Goal: Answer question/provide support

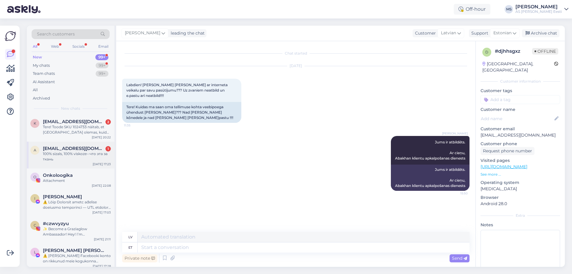
click at [63, 147] on span "[EMAIL_ADDRESS][DOMAIN_NAME]" at bounding box center [74, 148] width 62 height 5
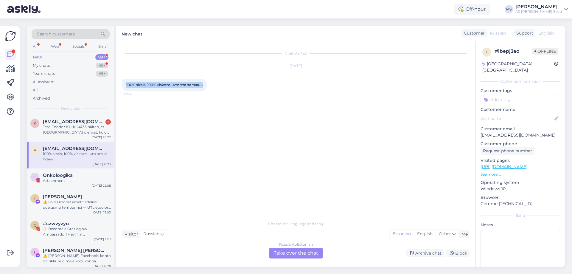
drag, startPoint x: 204, startPoint y: 84, endPoint x: 120, endPoint y: 84, distance: 83.7
click at [120, 84] on div "Chat started Aug 21 2025 100% sizals, 100% viskoze--что эта за ткань 17:23 Choo…" at bounding box center [295, 154] width 359 height 226
copy span "100% sizals, 100% viskoze--что эта за ткань"
click at [514, 164] on link "https://www.abakhan.lv/checkout/" at bounding box center [504, 166] width 47 height 5
click at [293, 254] on div "Russian to Estonian Take over the chat" at bounding box center [296, 253] width 54 height 11
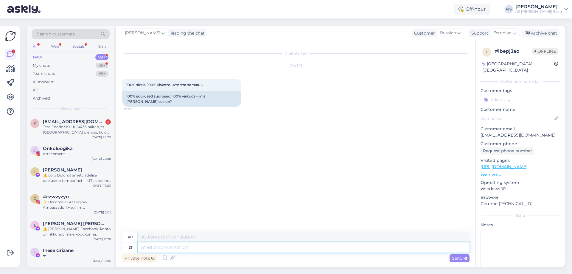
click at [175, 244] on textarea at bounding box center [304, 247] width 332 height 10
paste textarea "Lūdzu, norādiet produkta SKU, lai mēs varētu atbildēt. Ar cieņu, Abakhan klient…"
type textarea "Lūdzu, norādiet produkta SKU, lai mēs varētu atbildēt. Ar cieņu, Abakhan klient…"
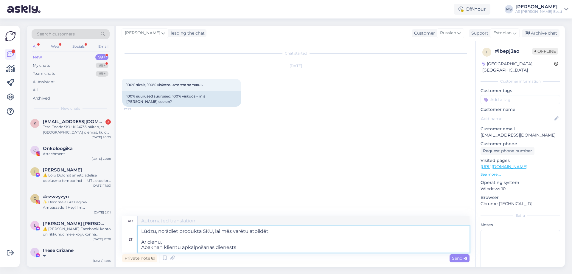
type textarea "Пожалуйста, укажите артикул товара, чтобы мы могли ответить. Ar cieņu, Abakhan …"
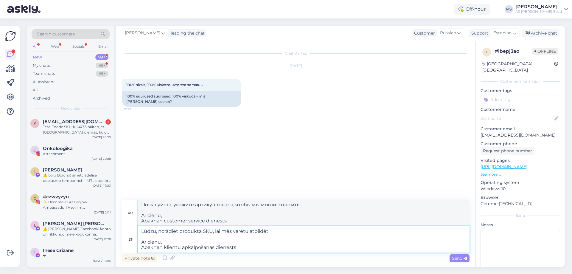
type textarea "Lūdzu, norādiet produkta SKU, lai mēs varētu atbildēt. Ar cieņu, Abakhan klient…"
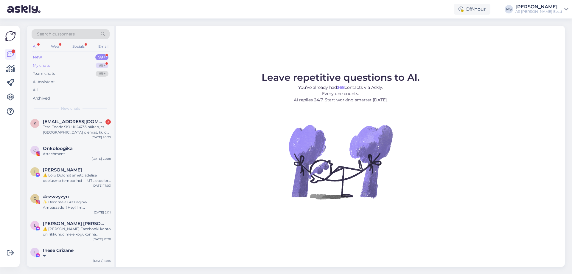
click at [44, 62] on div "My chats 99+" at bounding box center [71, 65] width 78 height 8
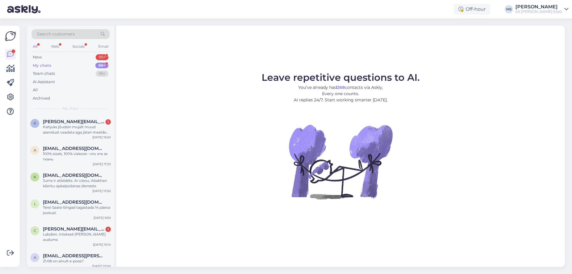
click at [41, 65] on div "My chats" at bounding box center [42, 66] width 18 height 6
click at [81, 122] on span "[PERSON_NAME][EMAIL_ADDRESS][PERSON_NAME][DOMAIN_NAME]" at bounding box center [74, 121] width 62 height 5
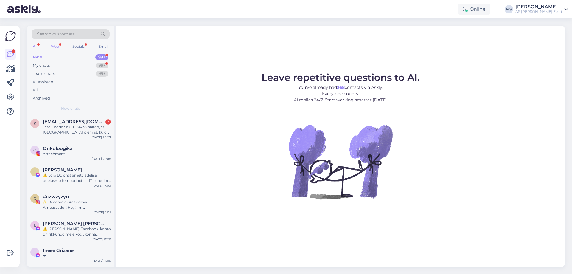
click at [54, 45] on div "Web" at bounding box center [55, 47] width 10 height 8
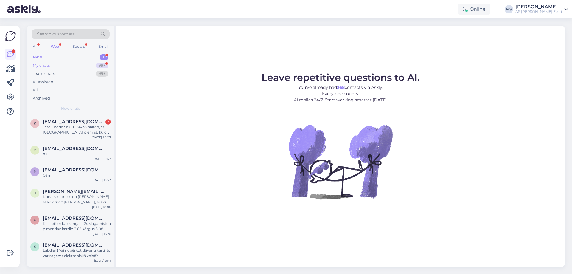
click at [44, 68] on div "My chats" at bounding box center [41, 66] width 17 height 6
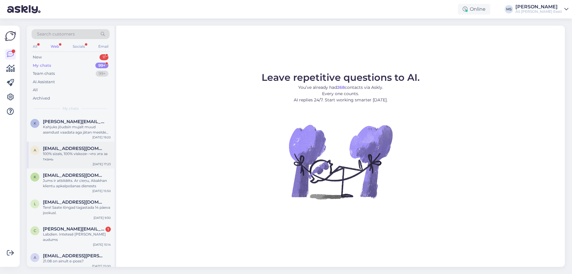
click at [77, 152] on div "100% sizals, 100% viskoze--что эта за ткань" at bounding box center [77, 156] width 68 height 11
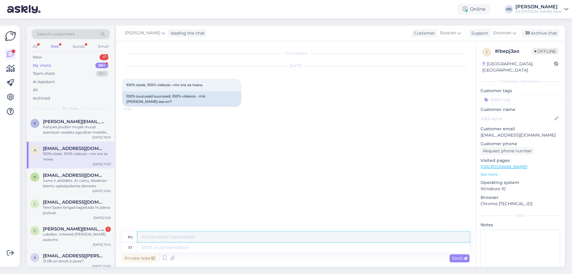
click at [157, 238] on textarea at bounding box center [304, 237] width 332 height 10
paste textarea "Lūdzu, norādiet produkta SKU, lai mēs varētu atbildēt. Ar cieņu, Abakhan klient…"
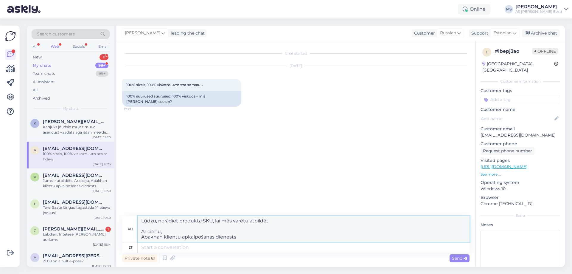
type textarea "Lūdzu, norādiet produkta SKU, lai mēs varētu atbildēt. Ar cieņu, Abakhan klient…"
click at [150, 250] on textarea at bounding box center [304, 247] width 332 height 10
paste textarea "Lūdzu, norādiet produkta SKU, lai mēs varētu atbildēt. Ar cieņu, Abakhan klient…"
type textarea "Lūdzu, norādiet produkta SKU, lai mēs varētu atbildēt. Ar cieņu, Abakhan klient…"
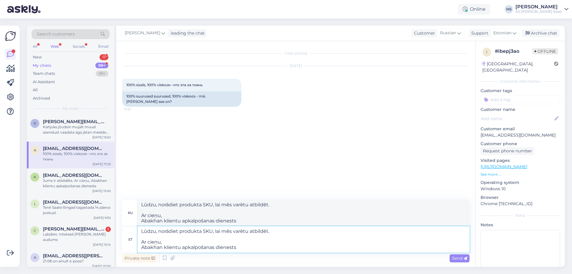
type textarea "Пожалуйста, укажите артикул товара, чтобы мы могли ответить. Ar cieņu, Abakhan …"
type textarea "Lūdzu, norādiet produkta SKU, lai mēs varētu atbildēt. Ar cieņu, Abakhan klient…"
drag, startPoint x: 454, startPoint y: 256, endPoint x: 0, endPoint y: 270, distance: 453.8
click at [453, 256] on span "Send" at bounding box center [459, 257] width 15 height 5
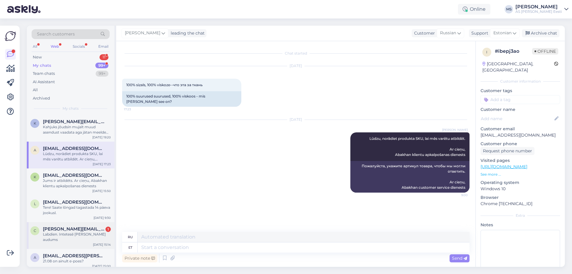
click at [64, 232] on div "Labdien. Intetesē [PERSON_NAME] audums" at bounding box center [77, 237] width 68 height 11
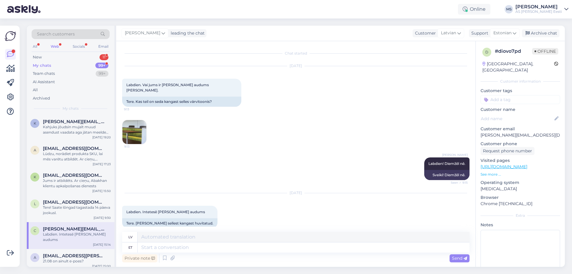
scroll to position [41, 0]
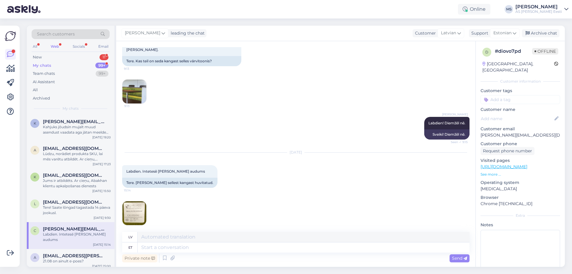
click at [132, 207] on img at bounding box center [134, 213] width 24 height 24
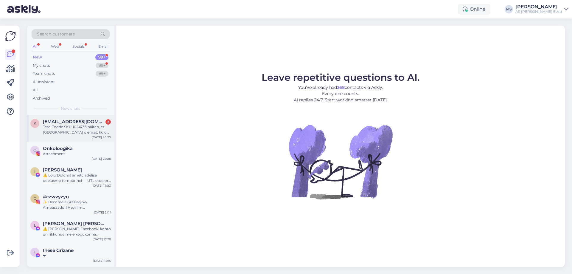
click at [74, 121] on span "[EMAIL_ADDRESS][DOMAIN_NAME]" at bounding box center [74, 121] width 62 height 5
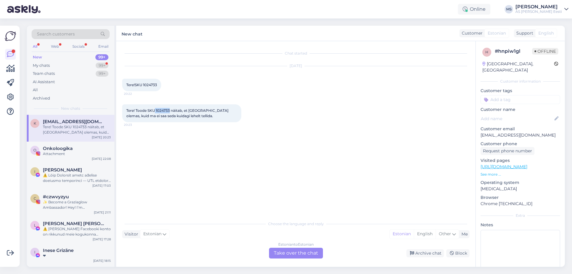
drag, startPoint x: 170, startPoint y: 109, endPoint x: 156, endPoint y: 111, distance: 14.5
click at [156, 111] on span "Tere! Toode SKU 1024733 näitab, et [GEOGRAPHIC_DATA] olemas, kuid ma ei saa sed…" at bounding box center [177, 113] width 103 height 10
copy span "1024733"
click at [297, 249] on div "Estonian to Estonian Take over the chat" at bounding box center [296, 253] width 54 height 11
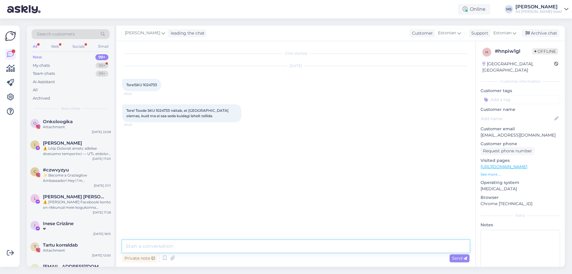
click at [139, 248] on textarea at bounding box center [295, 246] width 347 height 13
click at [212, 247] on textarea "Tere! Nimetatud toodet meie e-poes müügil ei ole." at bounding box center [295, 246] width 347 height 13
type textarea "Tere! Nimetatud toodet meie kauplustes müügil ei ole."
click at [457, 257] on span "Send" at bounding box center [459, 257] width 15 height 5
